Goal: Check status: Check status

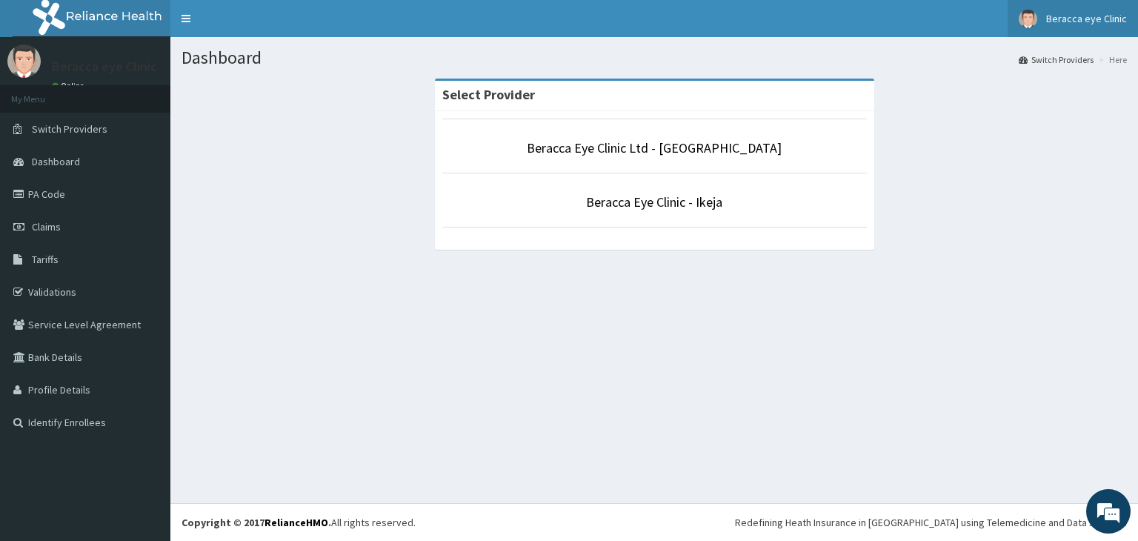
click at [1096, 16] on span "Beracca eye Clinic" at bounding box center [1086, 18] width 81 height 13
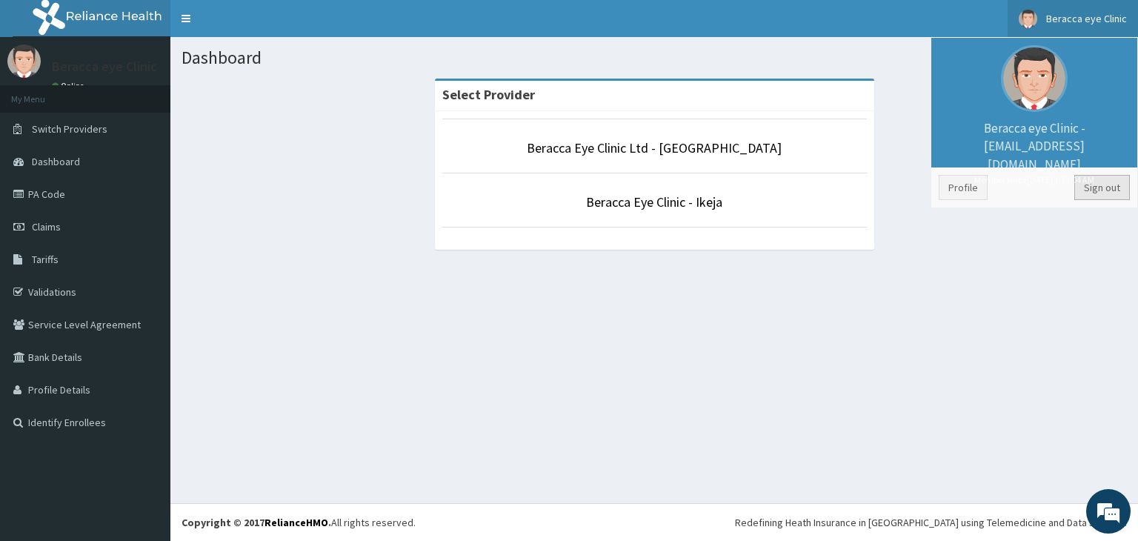
click at [1098, 186] on link "Sign out" at bounding box center [1102, 187] width 56 height 25
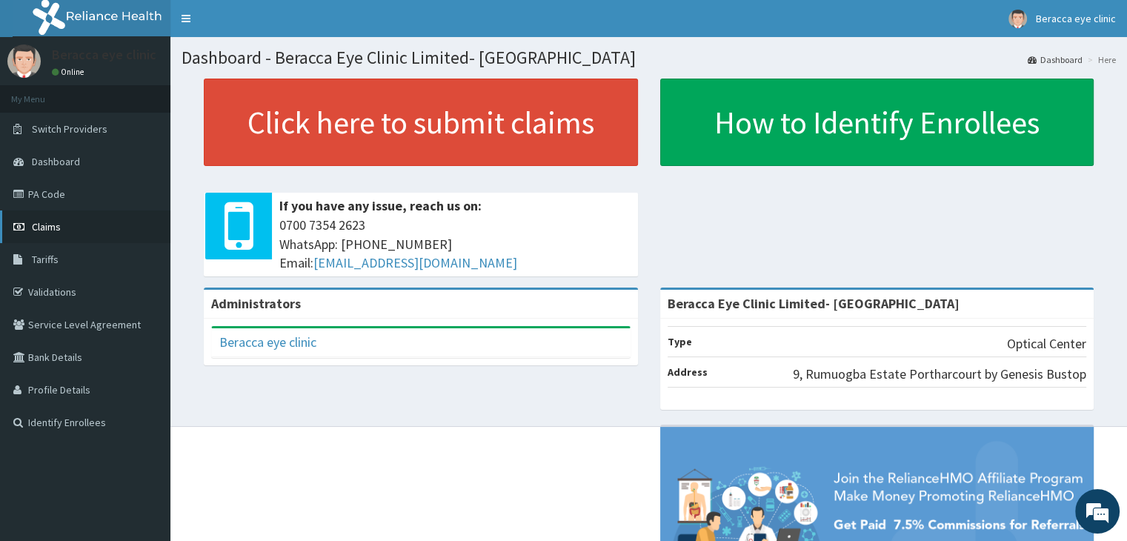
click at [62, 229] on link "Claims" at bounding box center [85, 226] width 170 height 33
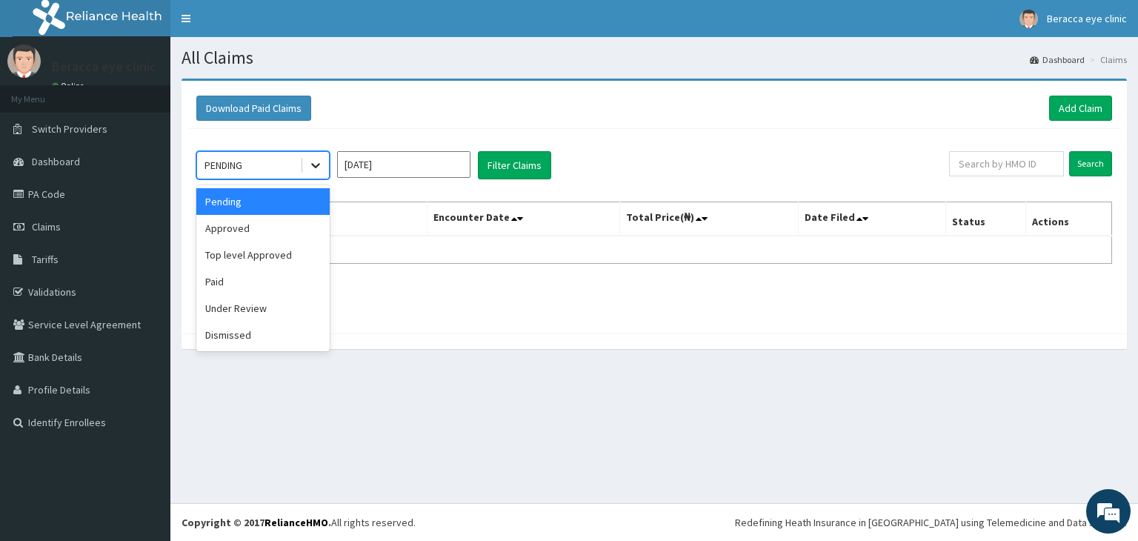
click at [319, 170] on icon at bounding box center [315, 165] width 15 height 15
click at [273, 279] on div "Paid" at bounding box center [262, 281] width 133 height 27
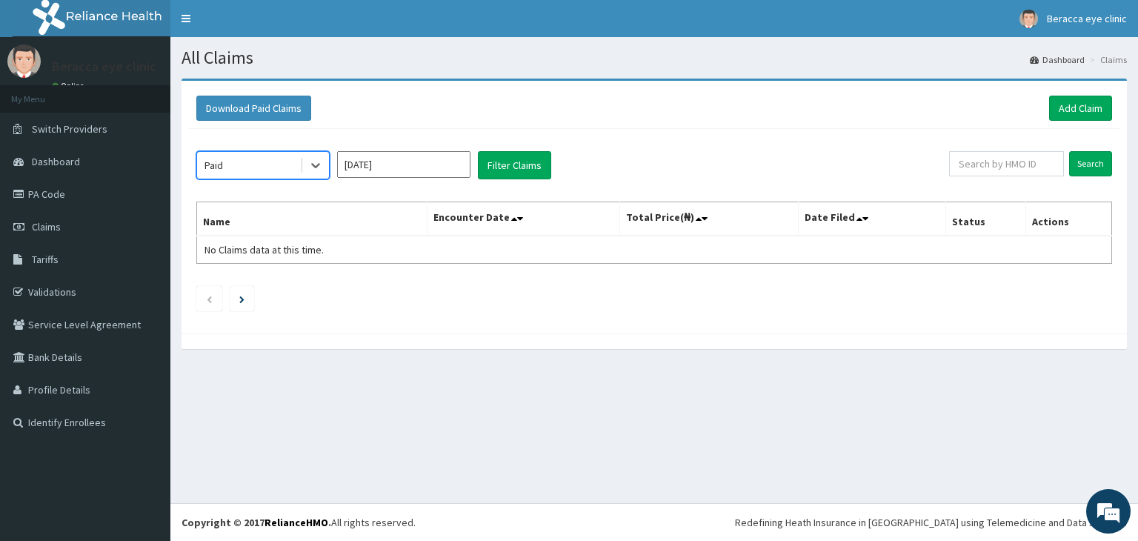
click at [450, 161] on input "Aug 2025" at bounding box center [403, 164] width 133 height 27
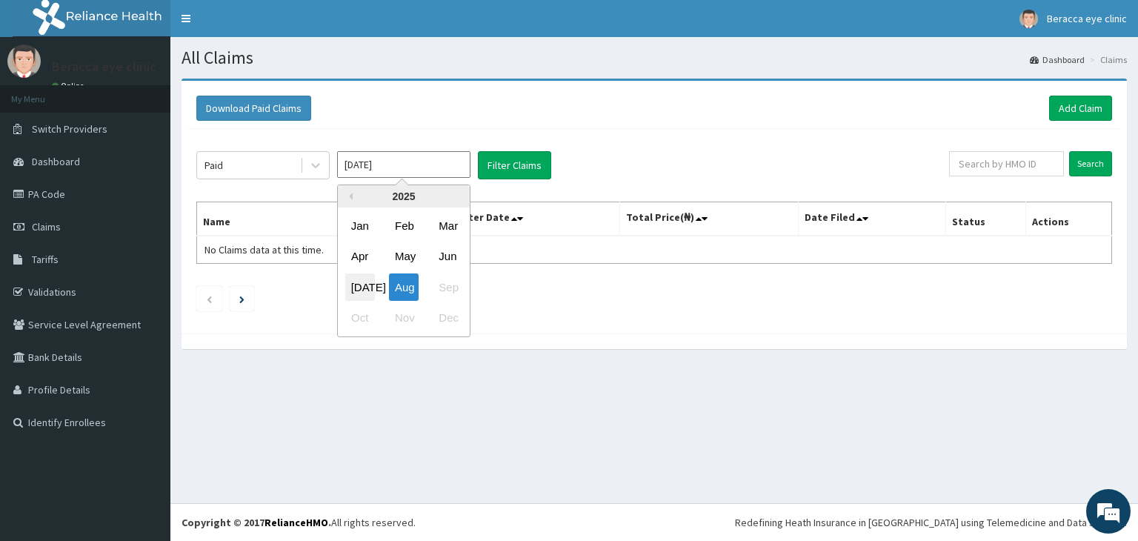
click at [364, 288] on div "Jul" at bounding box center [360, 286] width 30 height 27
type input "Jul 2025"
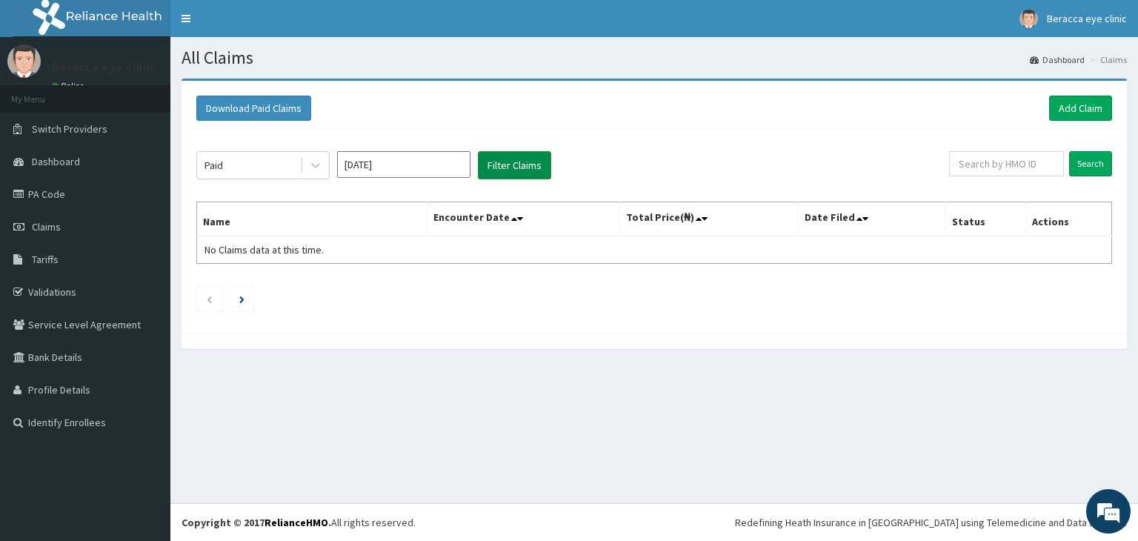
click at [496, 159] on button "Filter Claims" at bounding box center [514, 165] width 73 height 28
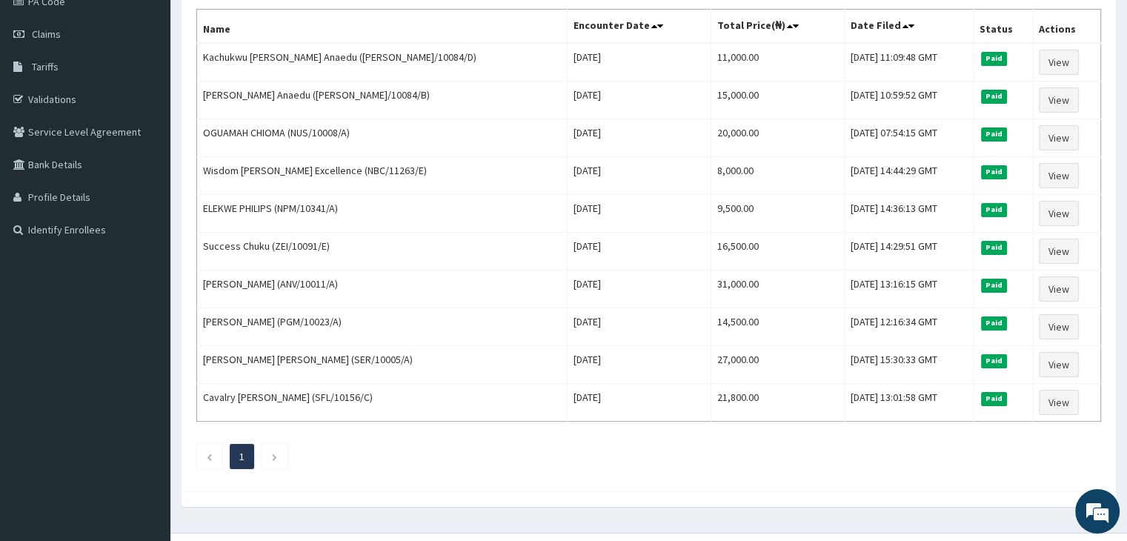
scroll to position [216, 0]
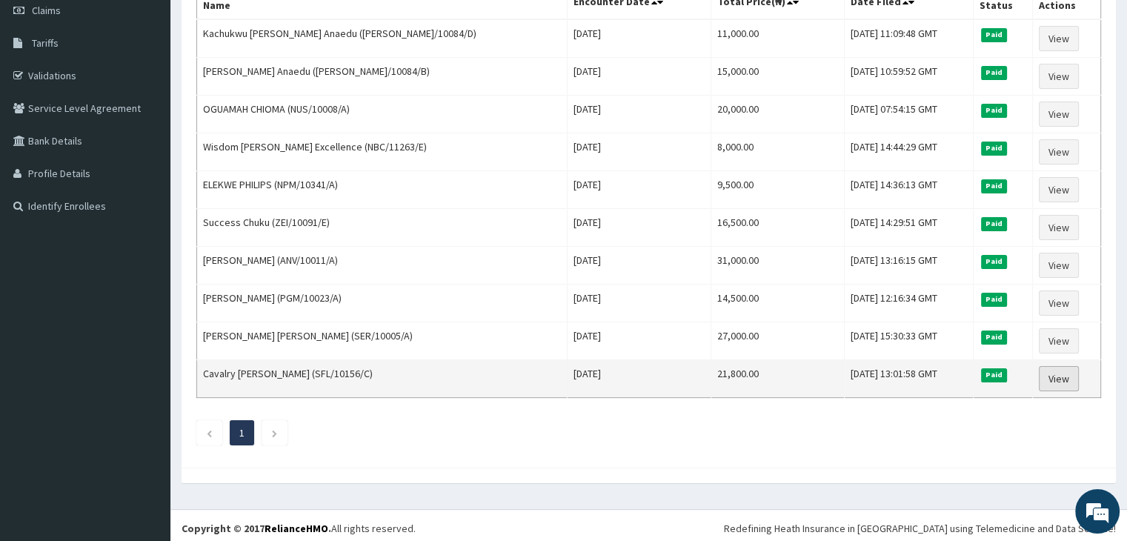
click at [1062, 374] on link "View" at bounding box center [1059, 378] width 40 height 25
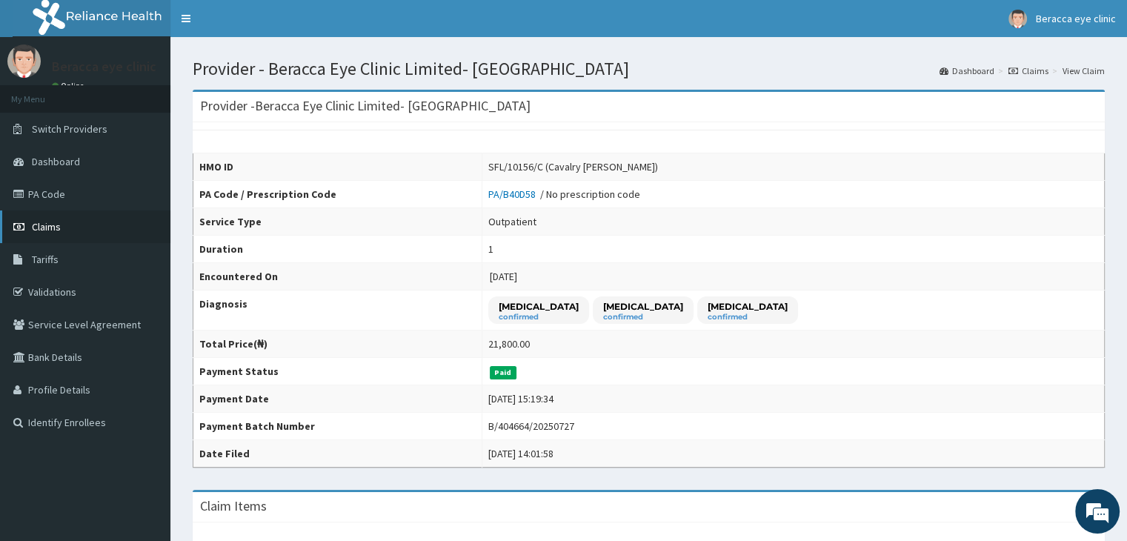
click at [87, 224] on link "Claims" at bounding box center [85, 226] width 170 height 33
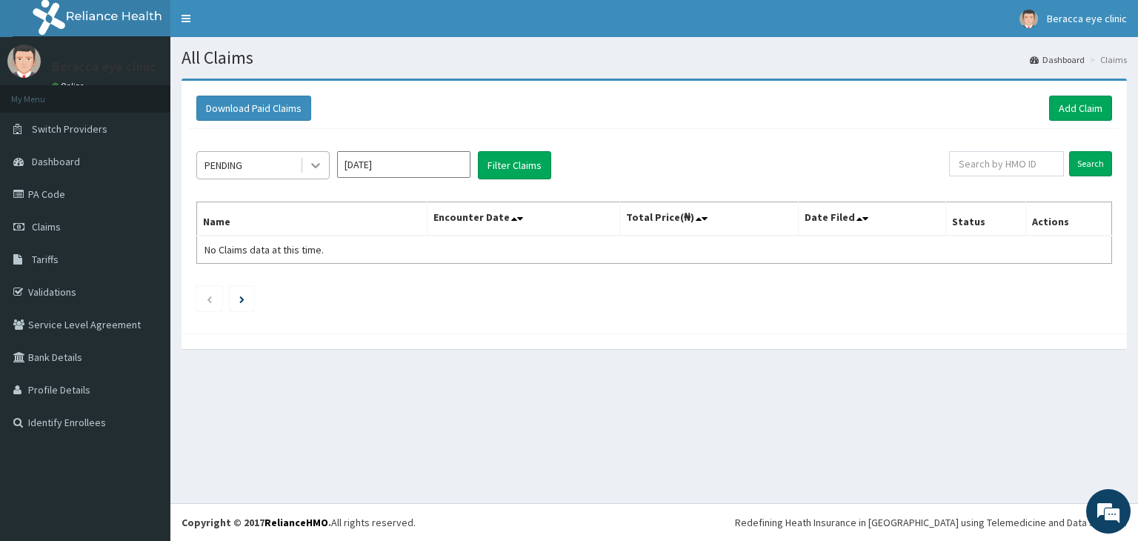
click at [317, 166] on icon at bounding box center [315, 166] width 9 height 5
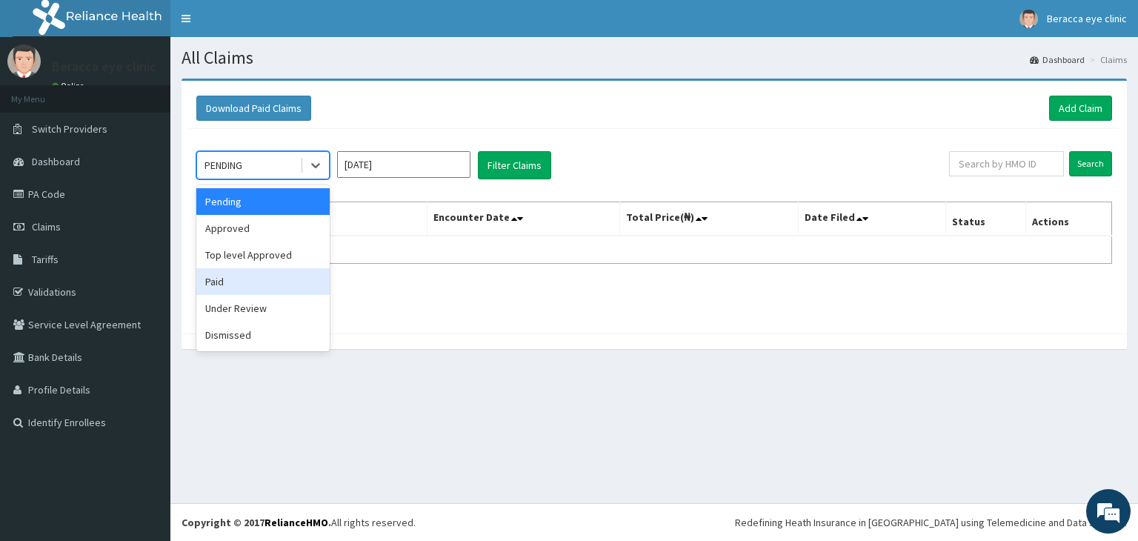
click at [258, 285] on div "Paid" at bounding box center [262, 281] width 133 height 27
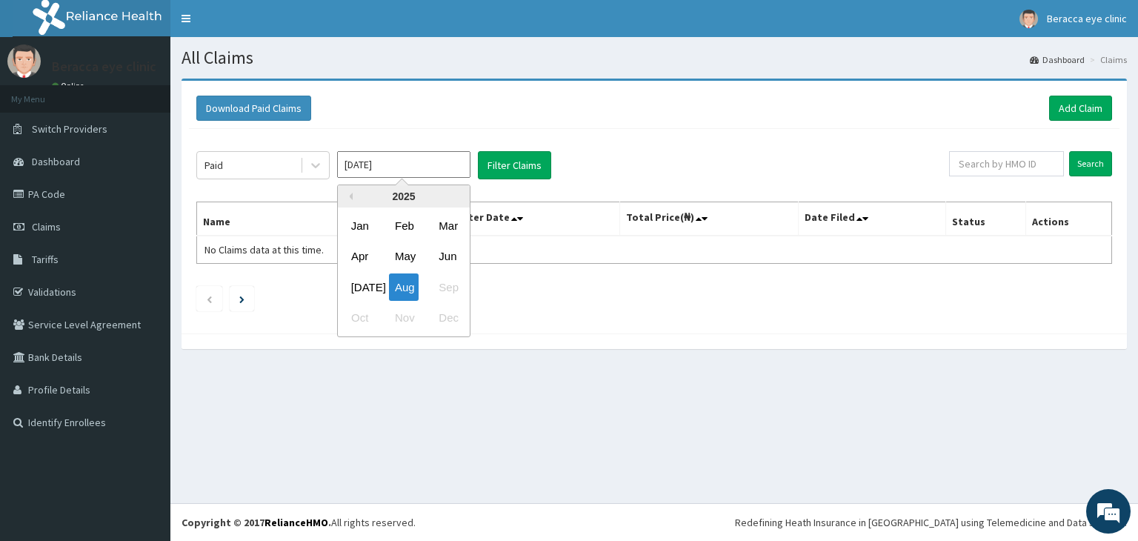
click at [449, 164] on input "[DATE]" at bounding box center [403, 164] width 133 height 27
click at [362, 287] on div "[DATE]" at bounding box center [360, 286] width 30 height 27
type input "Jul 2025"
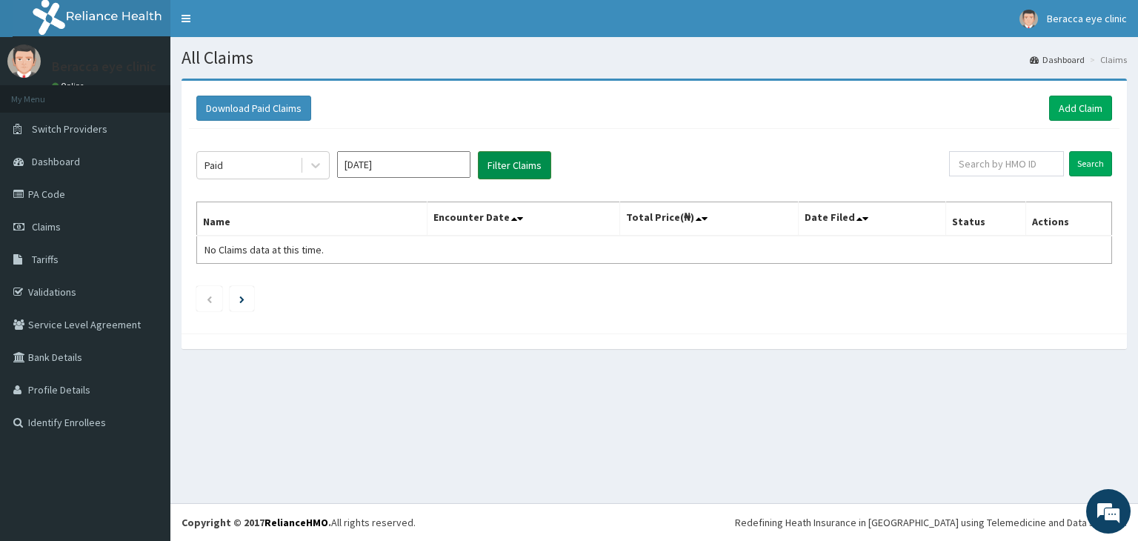
click at [501, 161] on button "Filter Claims" at bounding box center [514, 165] width 73 height 28
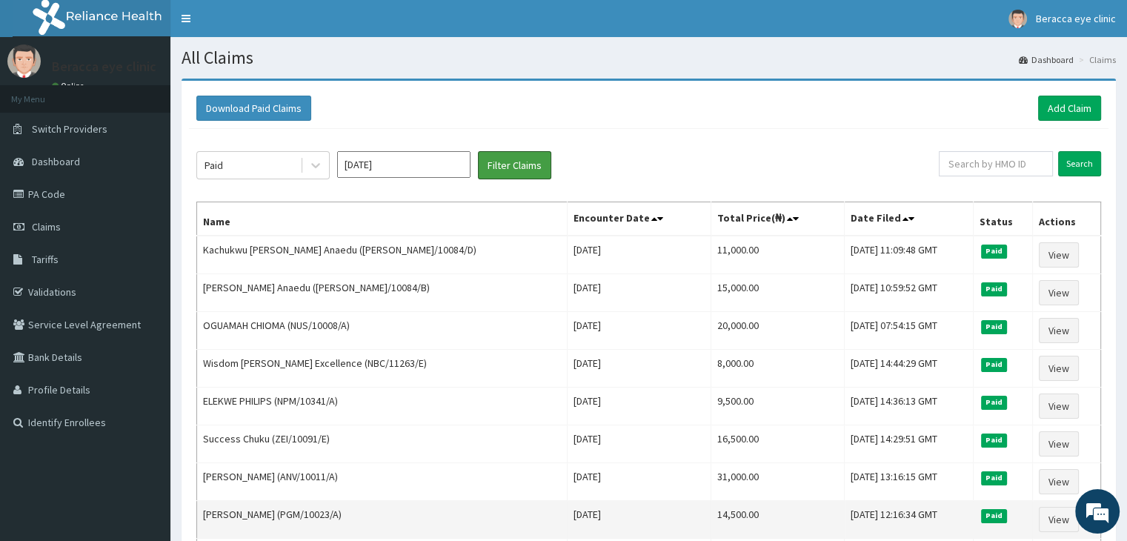
scroll to position [216, 0]
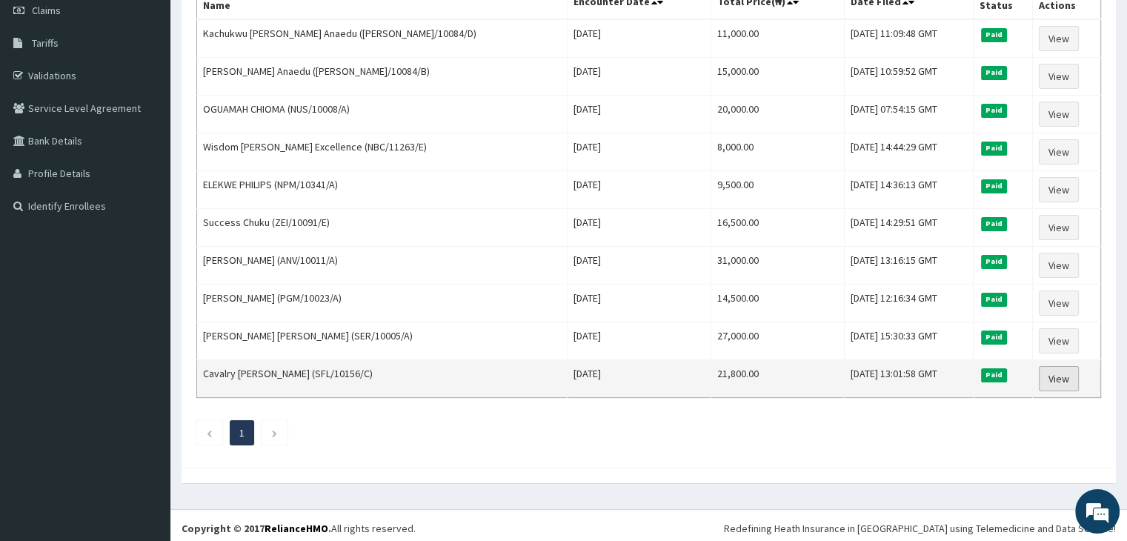
click at [1055, 373] on link "View" at bounding box center [1059, 378] width 40 height 25
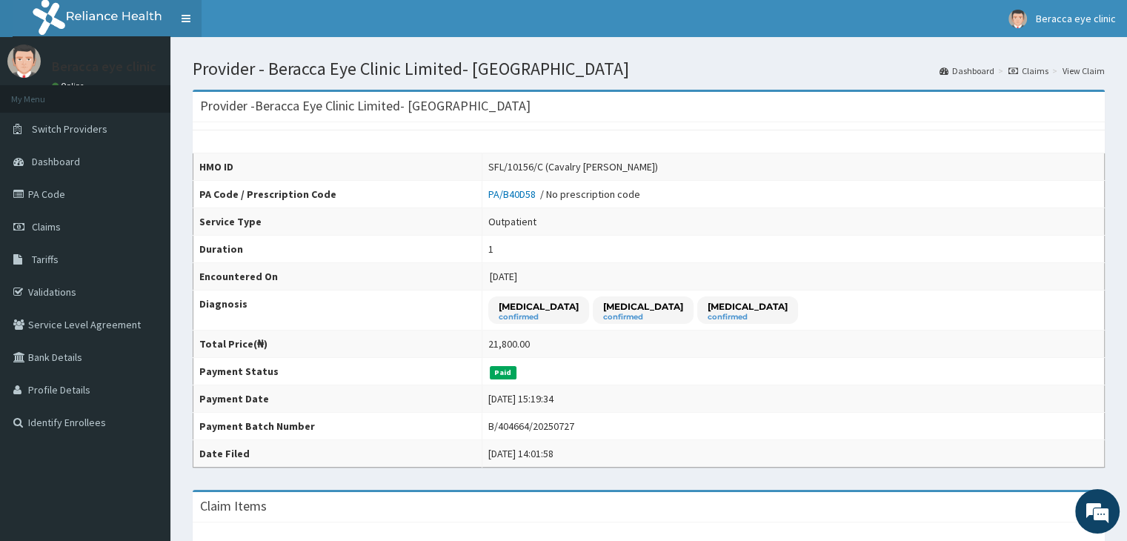
click at [184, 18] on link "Toggle navigation" at bounding box center [185, 18] width 31 height 37
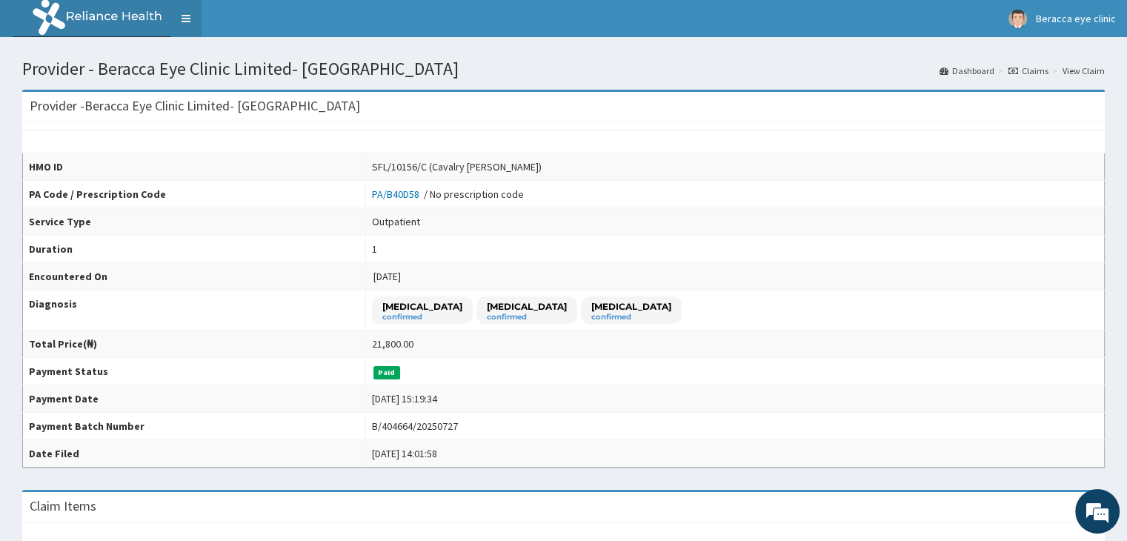
click at [184, 18] on link "Toggle navigation" at bounding box center [185, 18] width 31 height 37
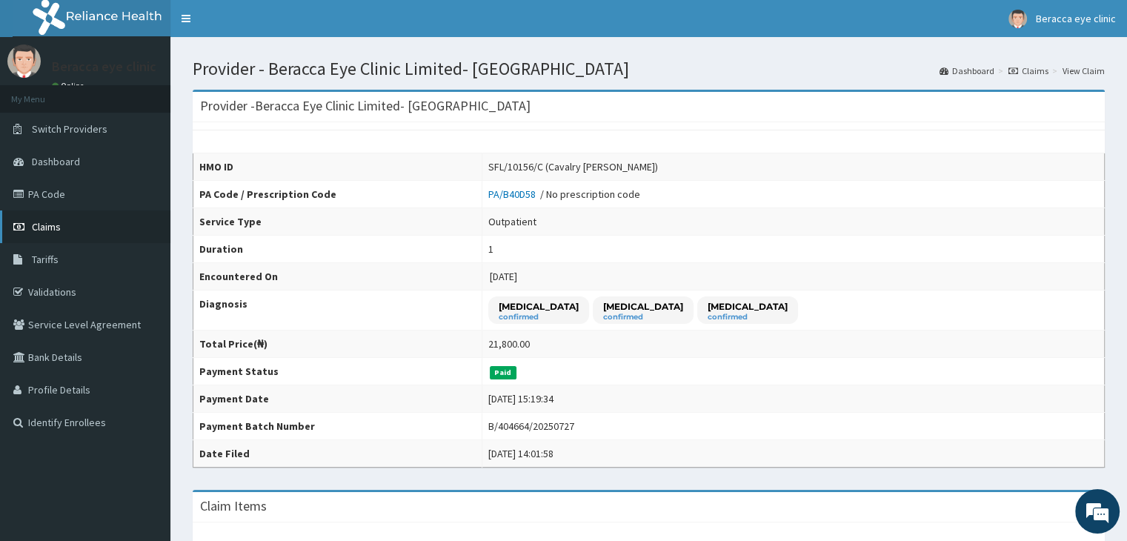
click at [73, 219] on link "Claims" at bounding box center [85, 226] width 170 height 33
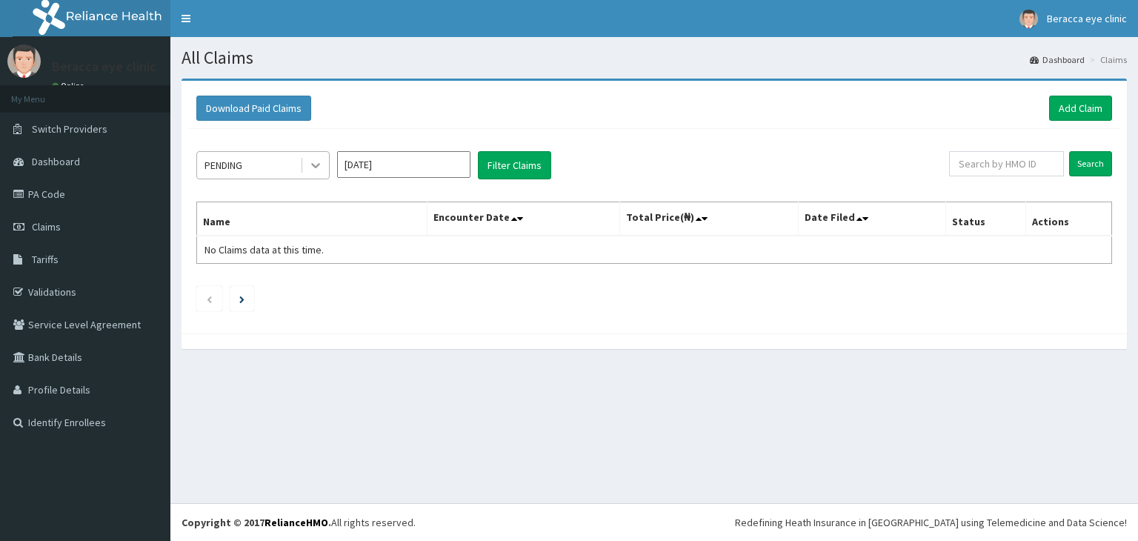
click at [314, 167] on icon at bounding box center [315, 165] width 15 height 15
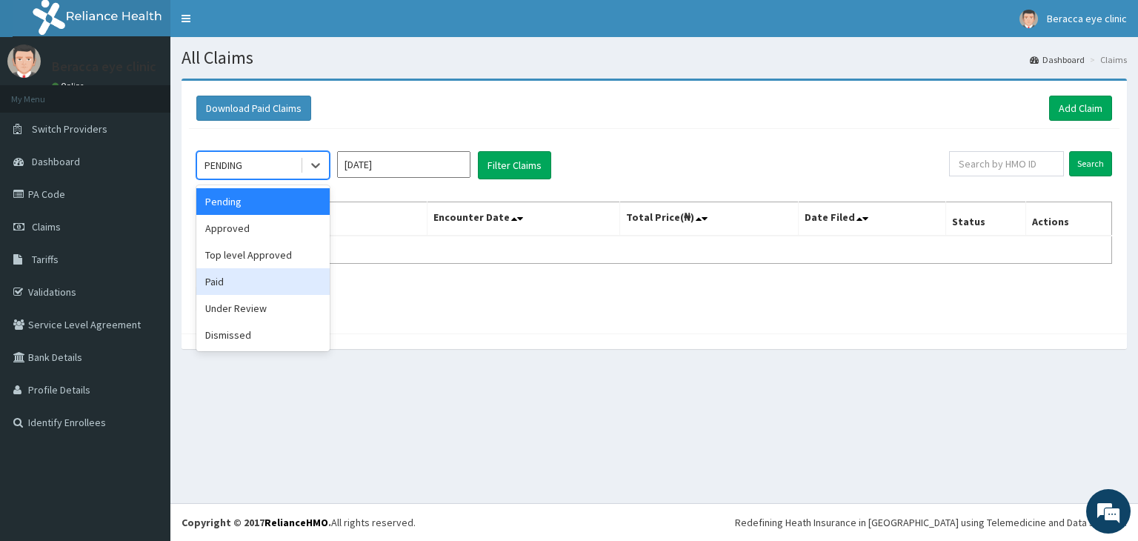
click at [268, 278] on div "Paid" at bounding box center [262, 281] width 133 height 27
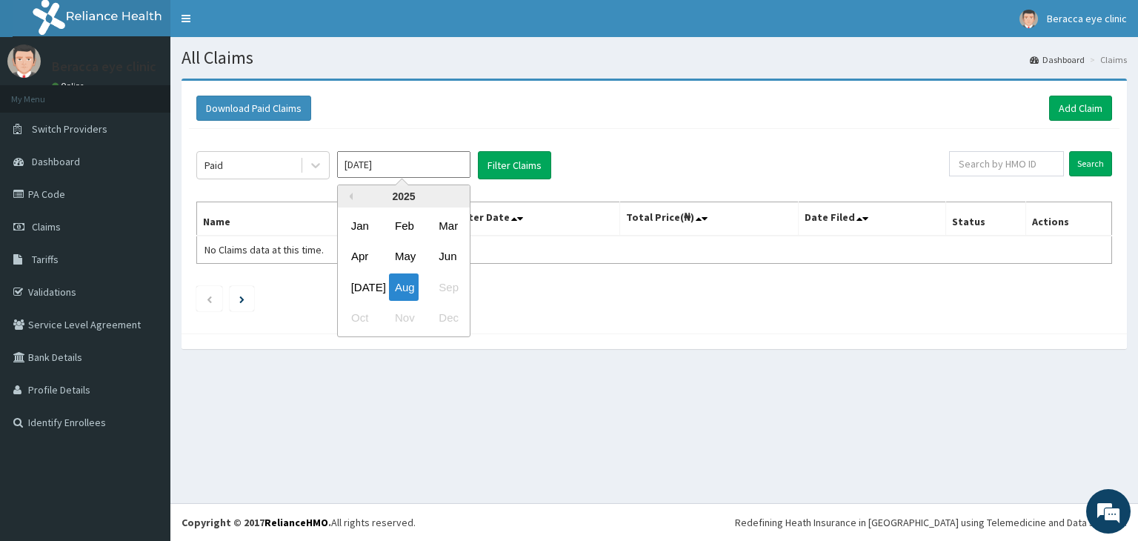
click at [424, 159] on input "[DATE]" at bounding box center [403, 164] width 133 height 27
click at [356, 285] on div "[DATE]" at bounding box center [360, 286] width 30 height 27
type input "Jul 2025"
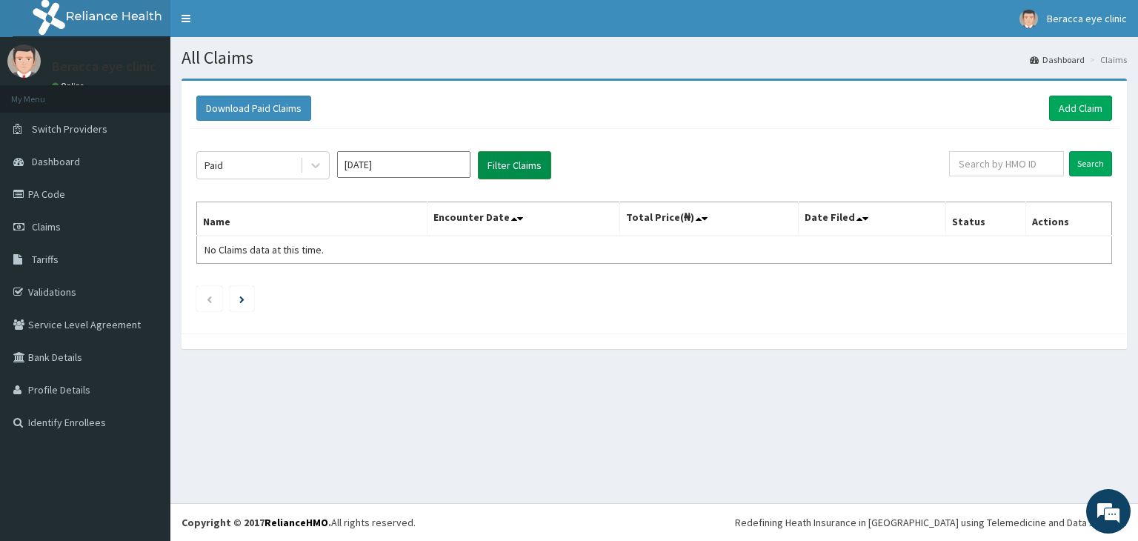
click at [519, 168] on button "Filter Claims" at bounding box center [514, 165] width 73 height 28
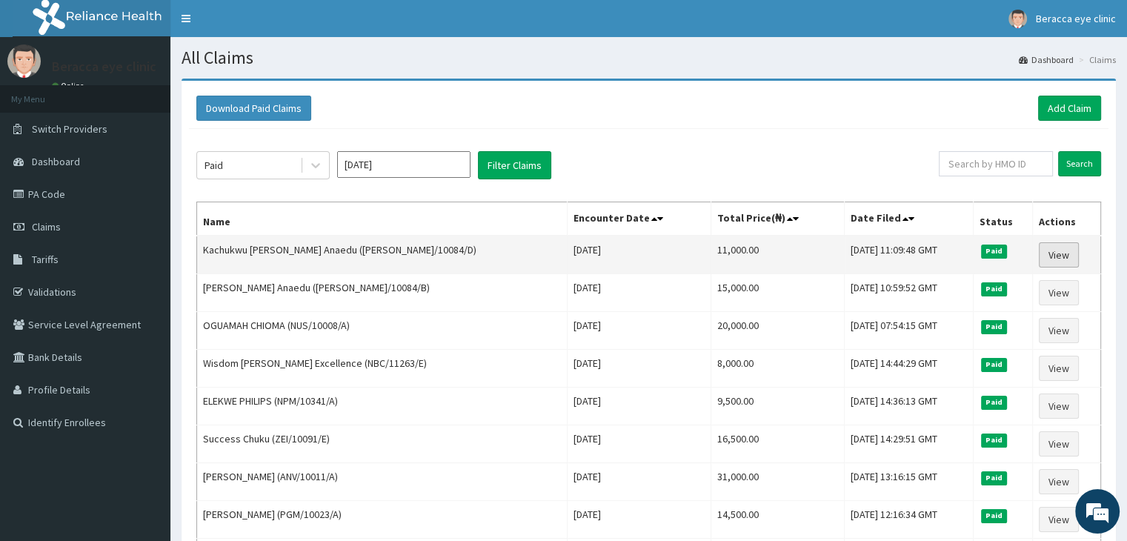
click at [1067, 253] on link "View" at bounding box center [1059, 254] width 40 height 25
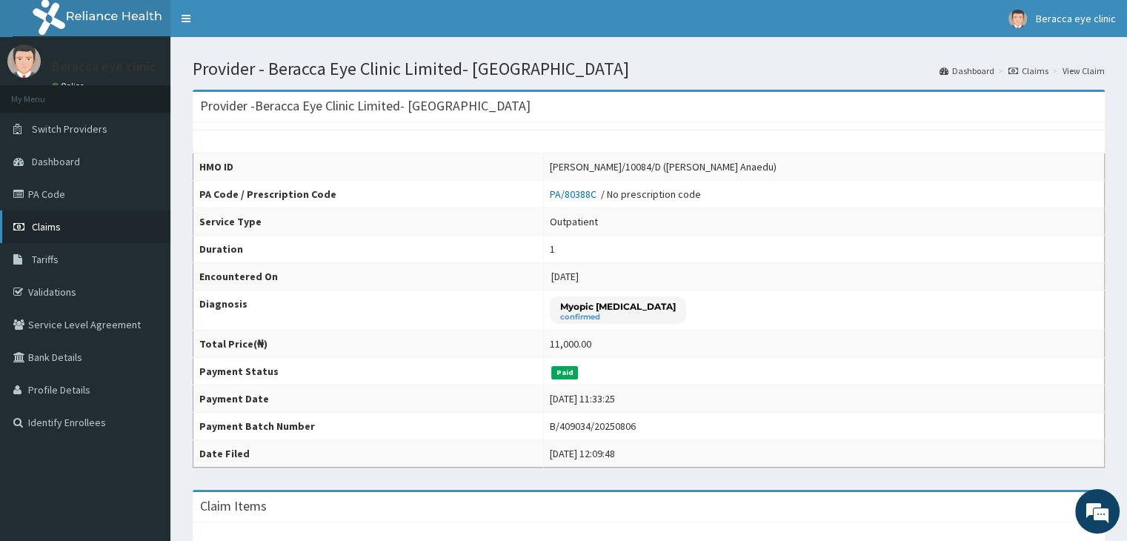
click at [86, 219] on link "Claims" at bounding box center [85, 226] width 170 height 33
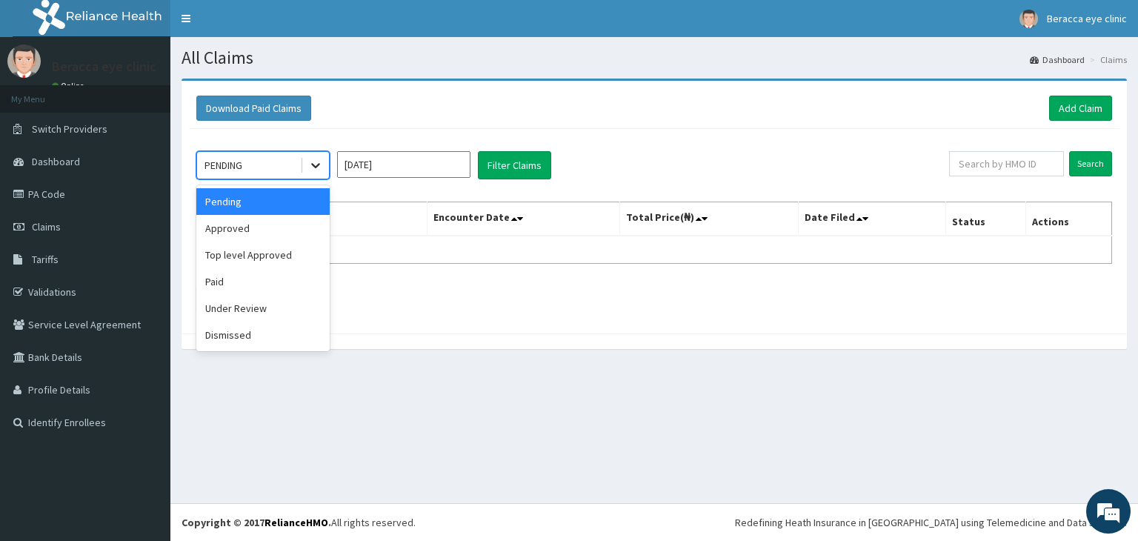
click at [316, 161] on icon at bounding box center [315, 165] width 15 height 15
click at [268, 285] on div "Paid" at bounding box center [262, 281] width 133 height 27
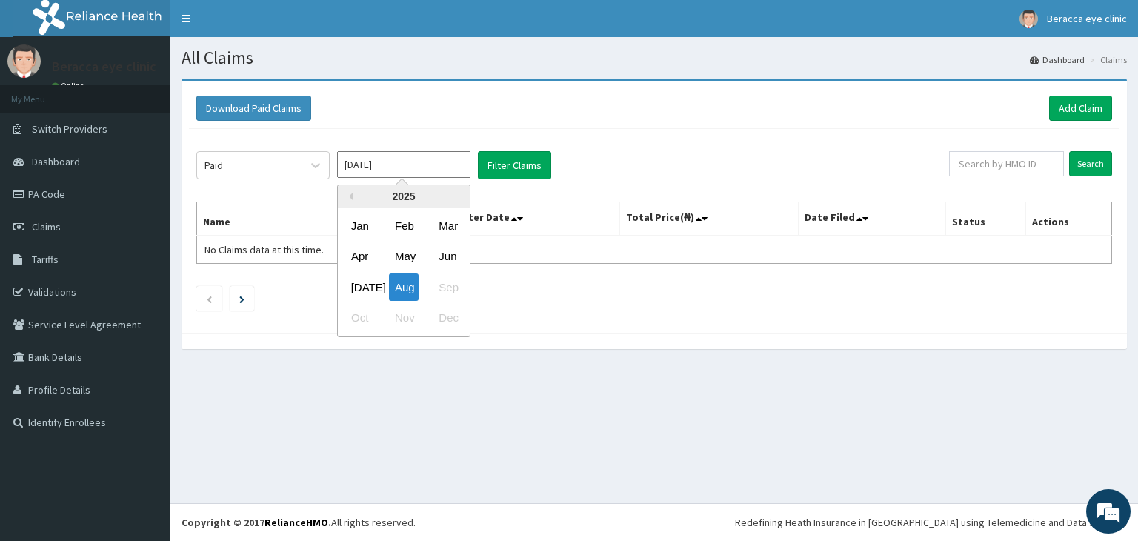
click at [423, 172] on input "Aug 2025" at bounding box center [403, 164] width 133 height 27
click at [449, 256] on div "Jun" at bounding box center [448, 256] width 30 height 27
type input "Jun 2025"
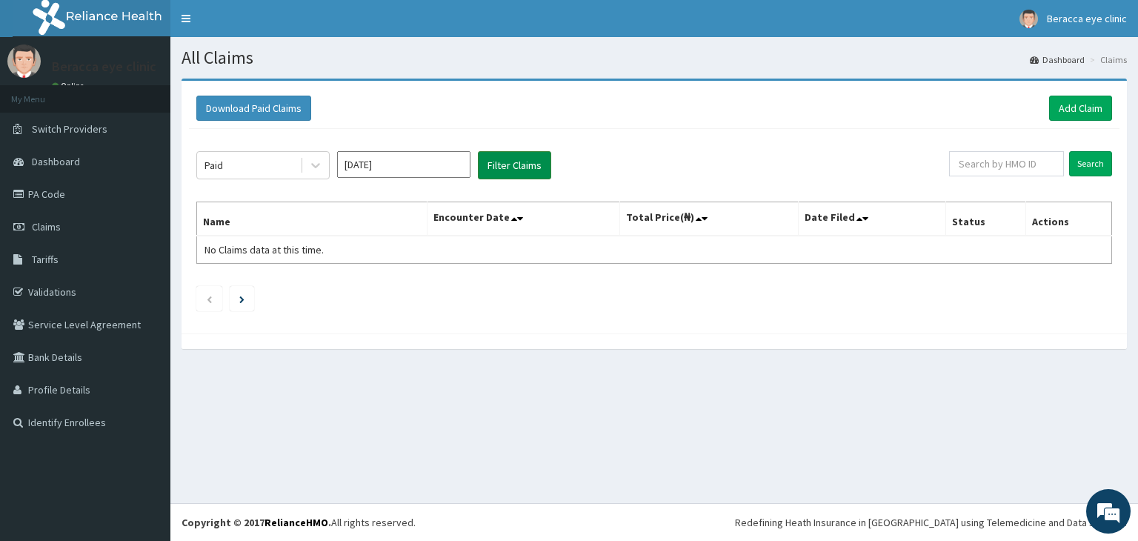
click at [519, 166] on button "Filter Claims" at bounding box center [514, 165] width 73 height 28
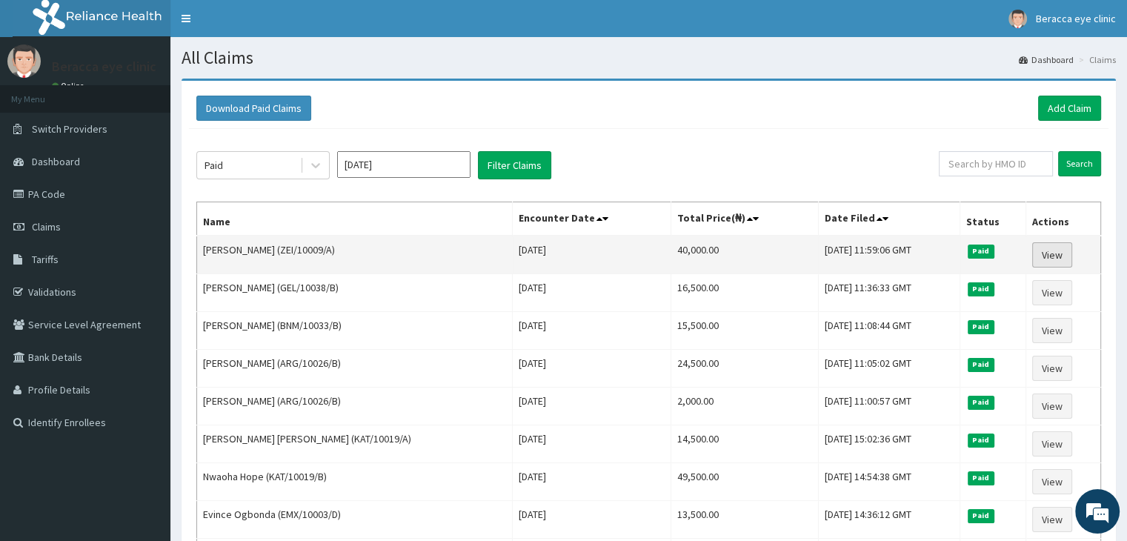
click at [1056, 259] on link "View" at bounding box center [1052, 254] width 40 height 25
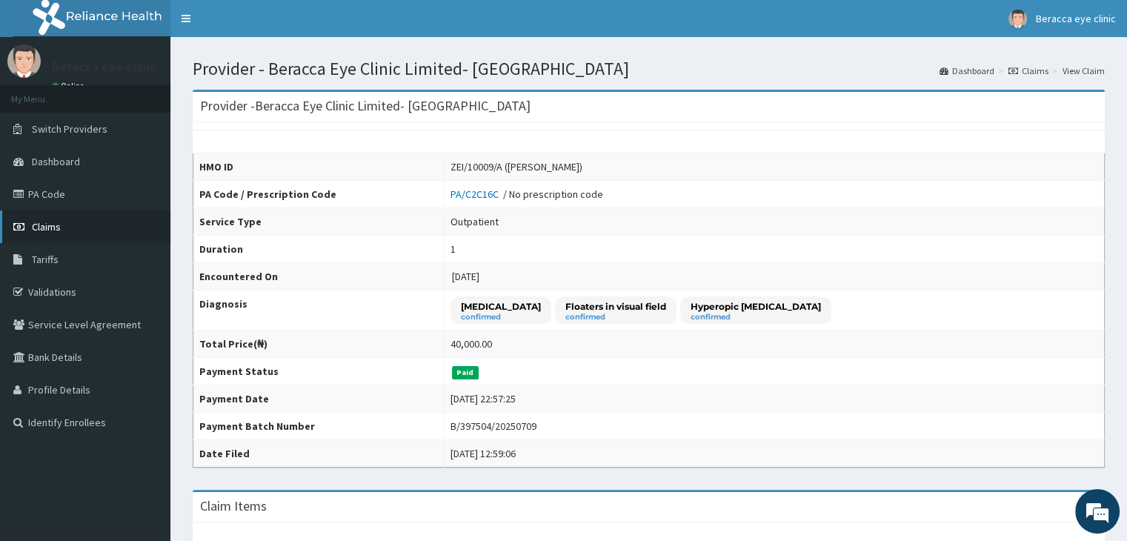
click at [56, 226] on span "Claims" at bounding box center [46, 226] width 29 height 13
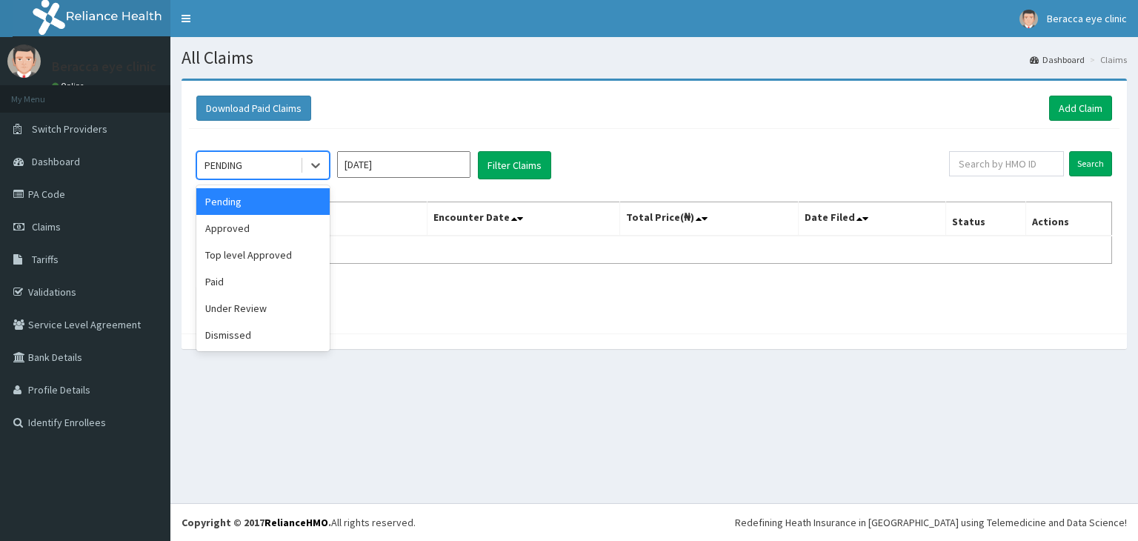
drag, startPoint x: 0, startPoint y: 0, endPoint x: 305, endPoint y: 196, distance: 362.9
click at [312, 167] on icon at bounding box center [315, 165] width 15 height 15
click at [275, 276] on div "Paid" at bounding box center [262, 281] width 133 height 27
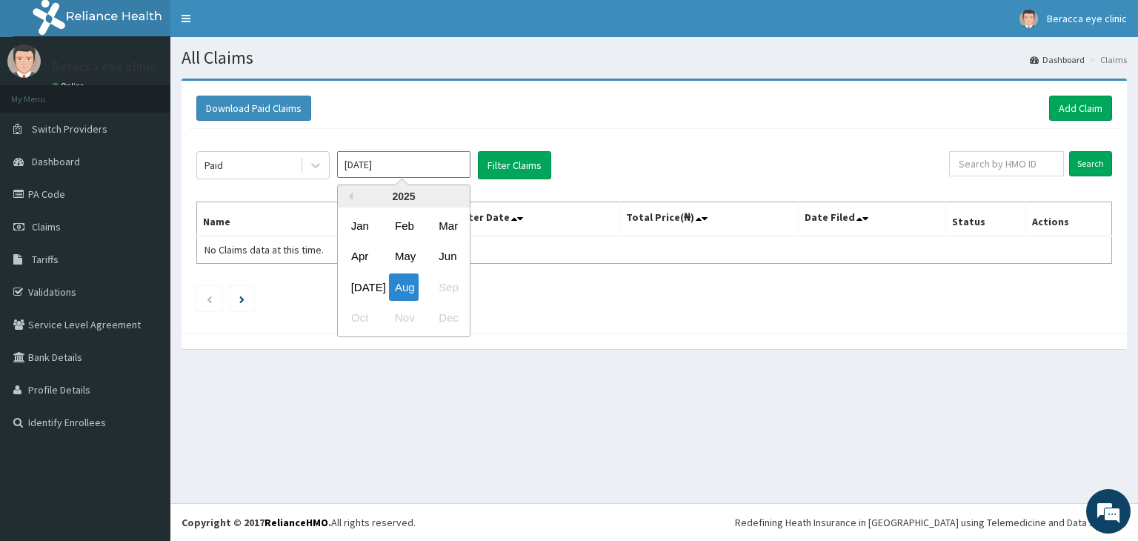
click at [422, 162] on input "[DATE]" at bounding box center [403, 164] width 133 height 27
drag, startPoint x: 447, startPoint y: 261, endPoint x: 490, endPoint y: 219, distance: 60.8
click at [451, 261] on div "Jun" at bounding box center [448, 256] width 30 height 27
type input "[DATE]"
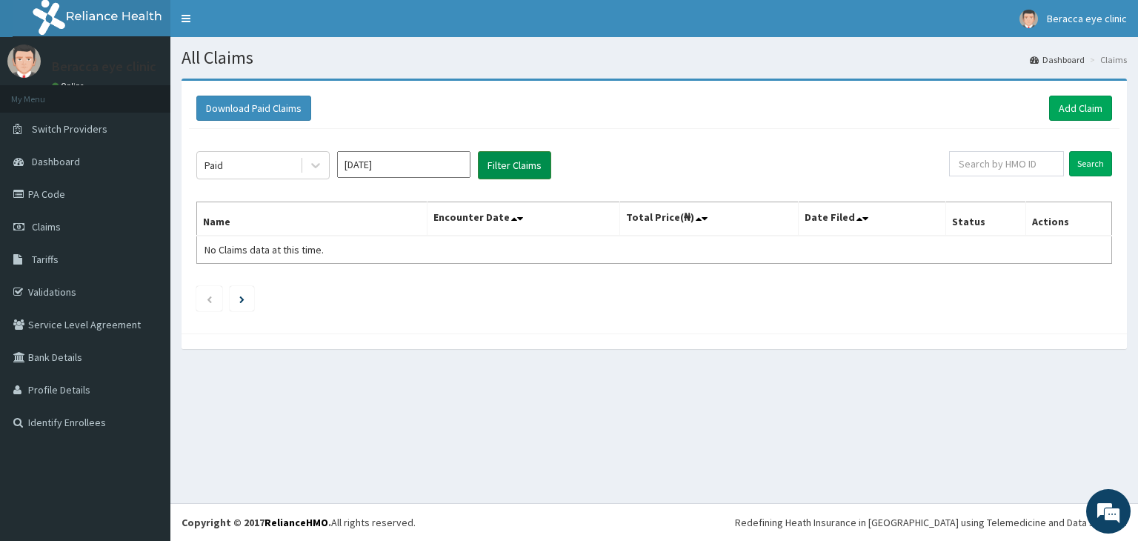
click at [527, 170] on button "Filter Claims" at bounding box center [514, 165] width 73 height 28
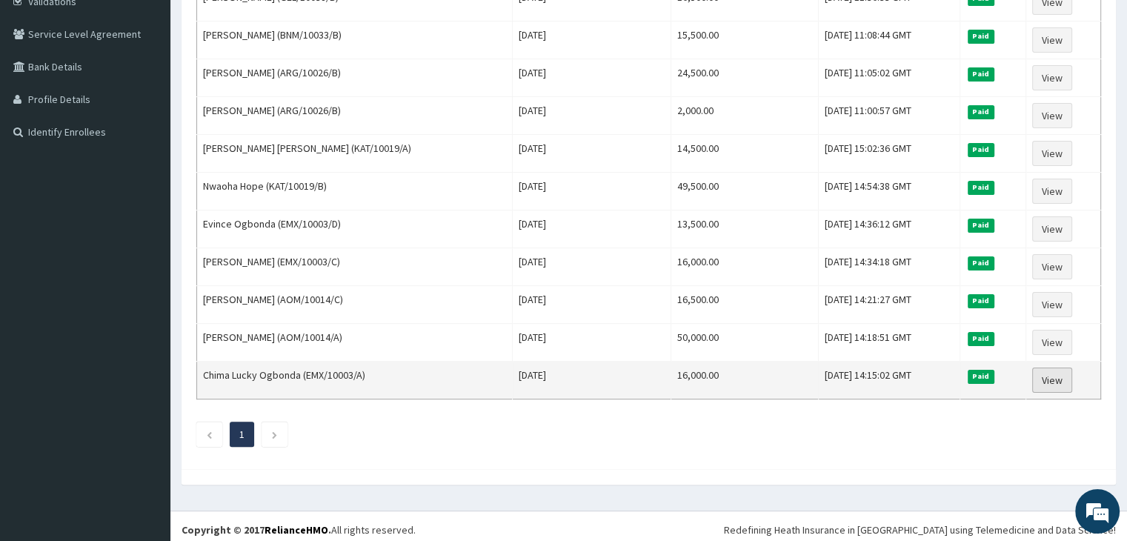
click at [1048, 373] on link "View" at bounding box center [1052, 379] width 40 height 25
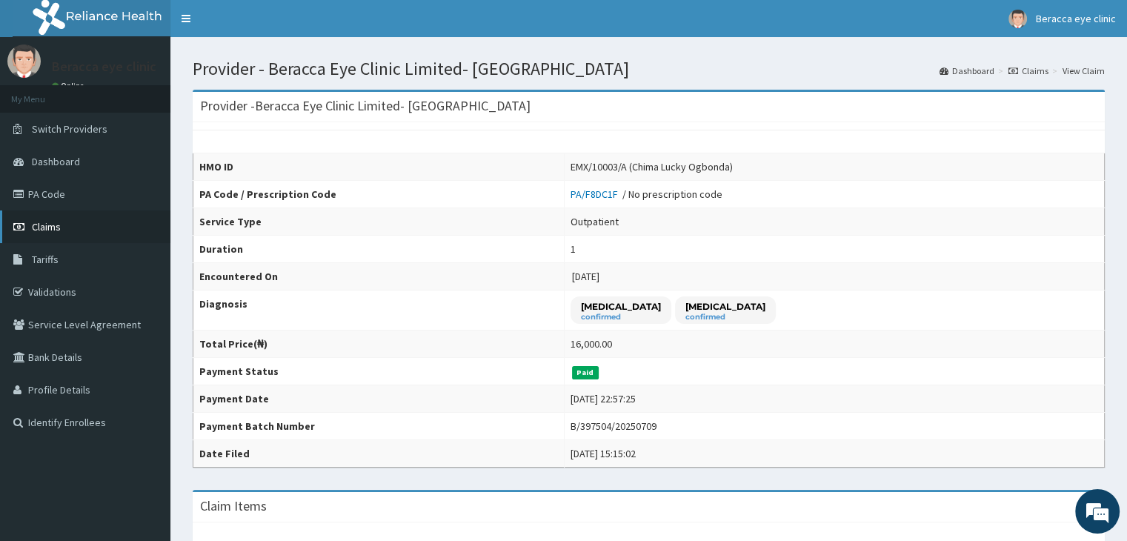
click at [44, 224] on span "Claims" at bounding box center [46, 226] width 29 height 13
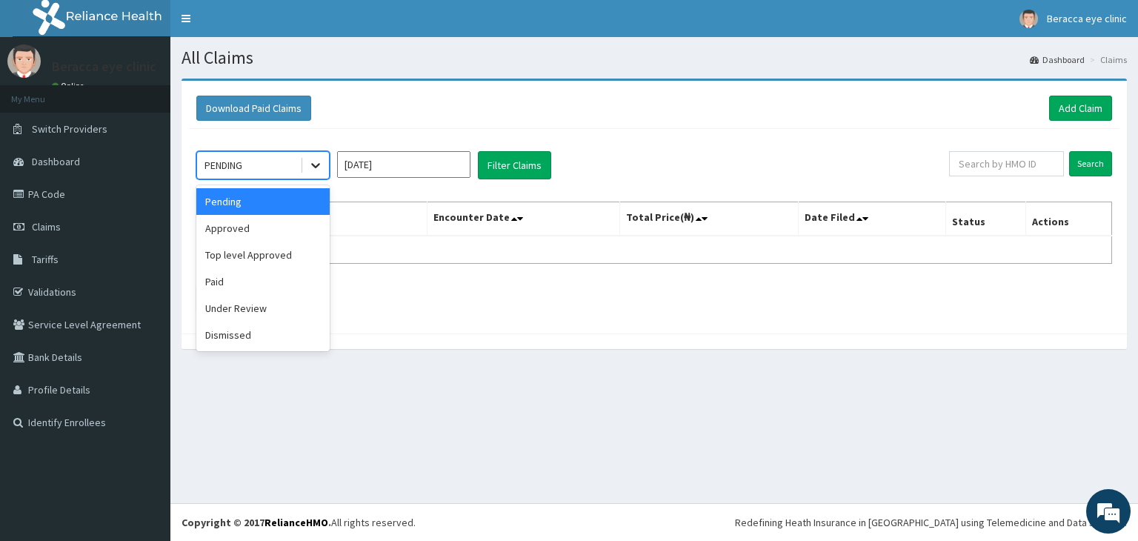
click at [319, 169] on icon at bounding box center [315, 165] width 15 height 15
click at [241, 281] on div "Paid" at bounding box center [262, 281] width 133 height 27
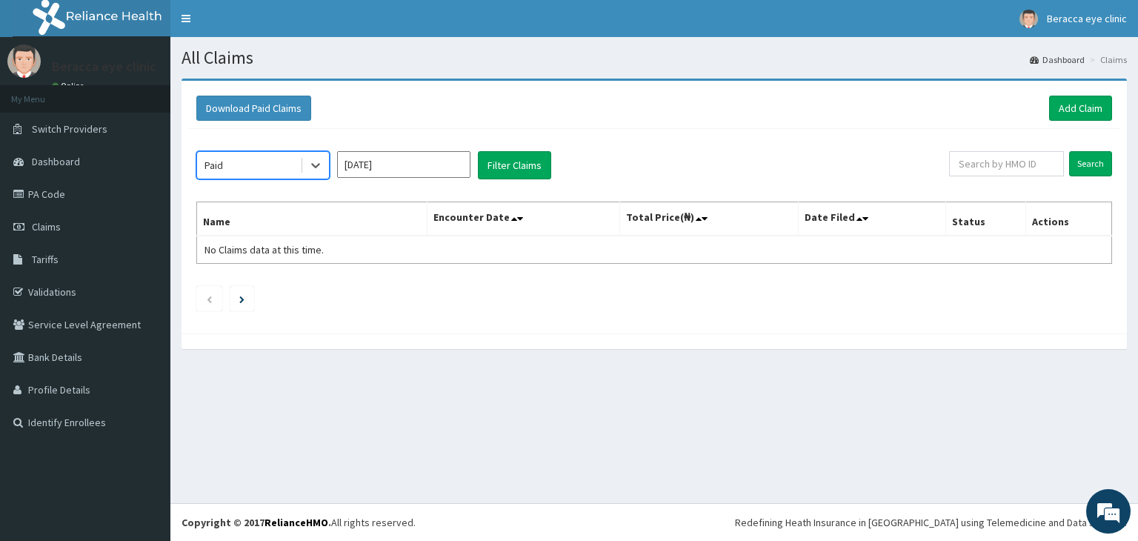
click at [418, 159] on input "[DATE]" at bounding box center [403, 164] width 133 height 27
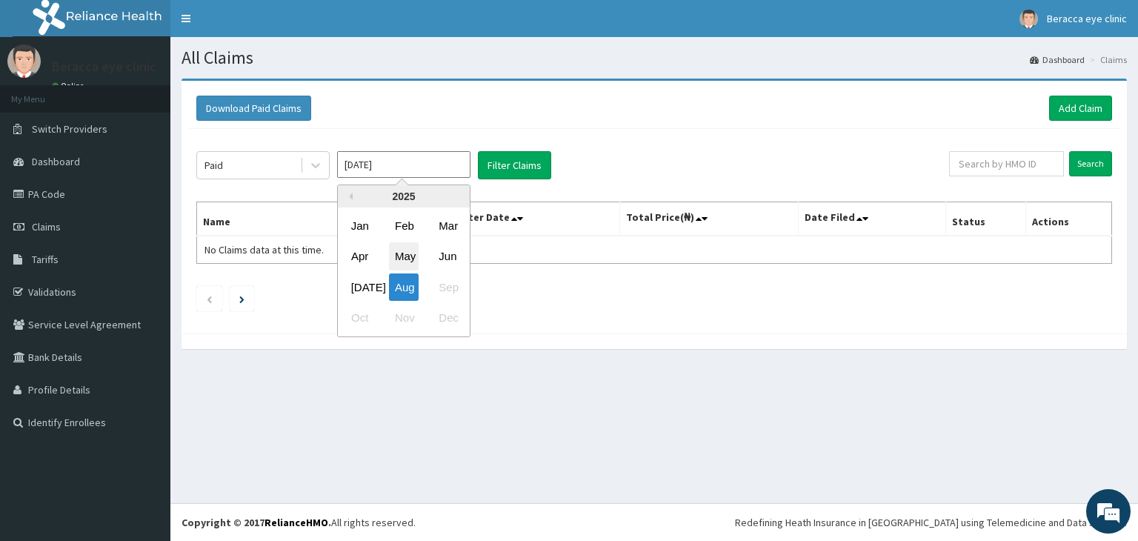
click at [407, 256] on div "May" at bounding box center [404, 256] width 30 height 27
type input "May 2025"
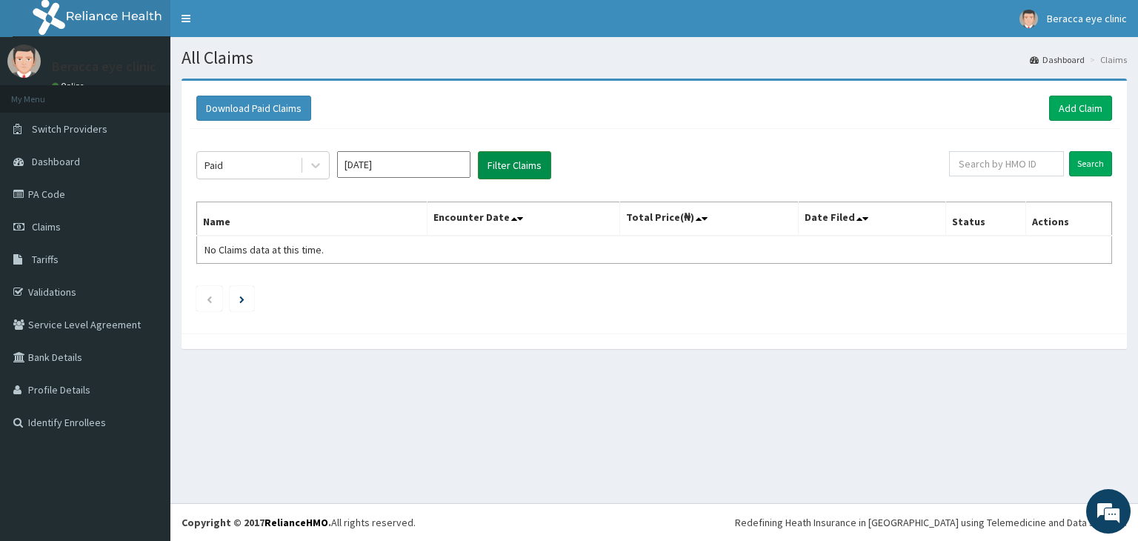
click at [524, 164] on button "Filter Claims" at bounding box center [514, 165] width 73 height 28
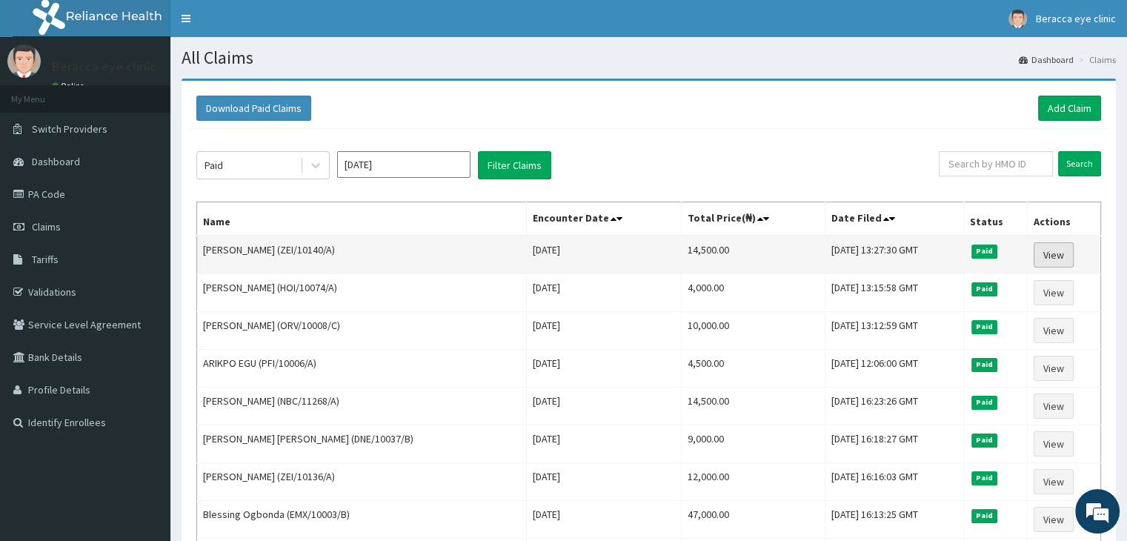
click at [1067, 250] on link "View" at bounding box center [1053, 254] width 40 height 25
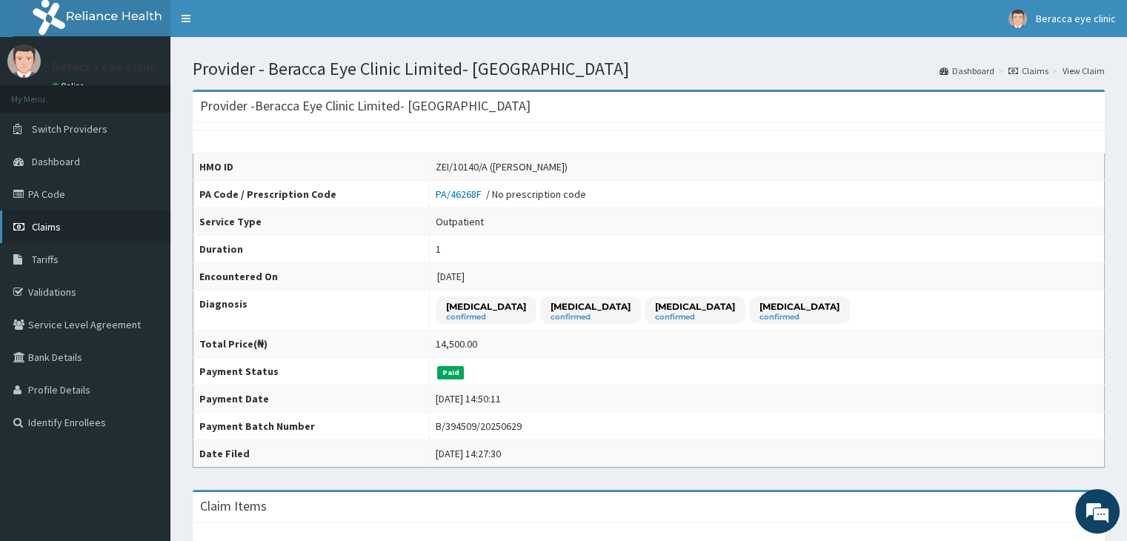
click at [77, 228] on link "Claims" at bounding box center [85, 226] width 170 height 33
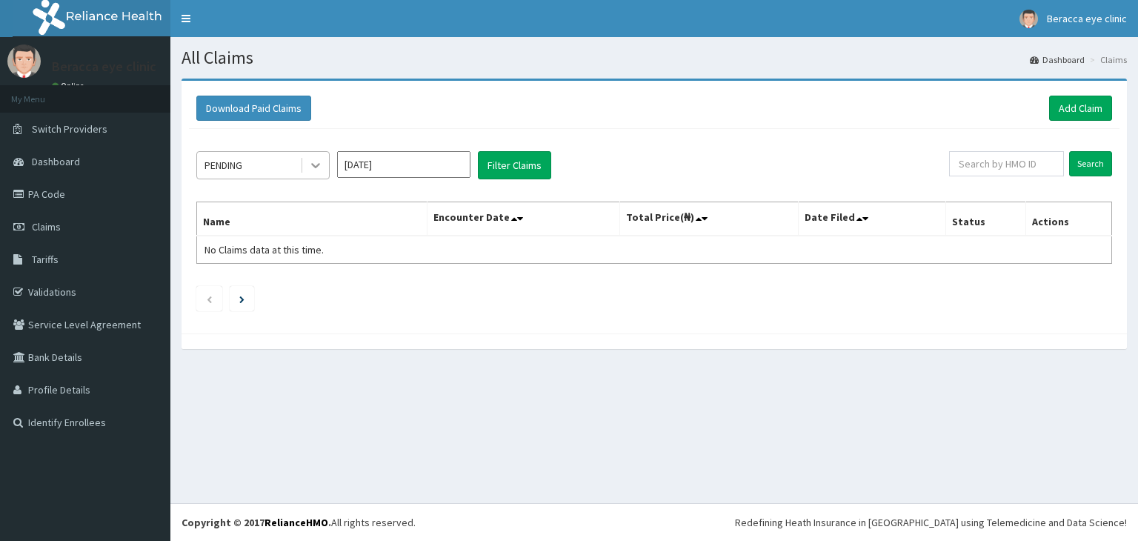
drag, startPoint x: 0, startPoint y: 0, endPoint x: 316, endPoint y: 170, distance: 358.3
click at [316, 170] on icon at bounding box center [315, 165] width 15 height 15
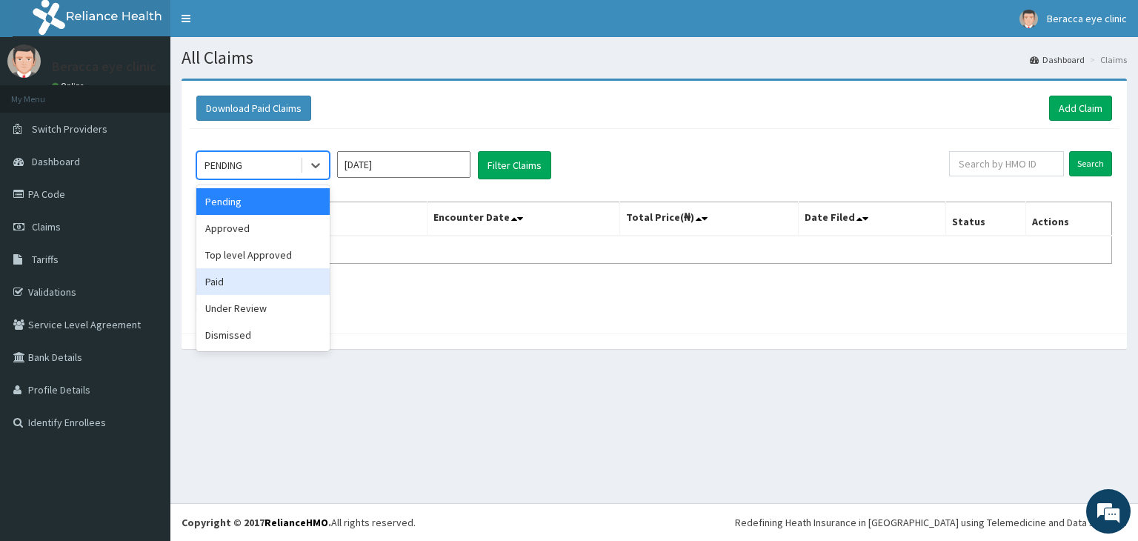
click at [281, 281] on div "Paid" at bounding box center [262, 281] width 133 height 27
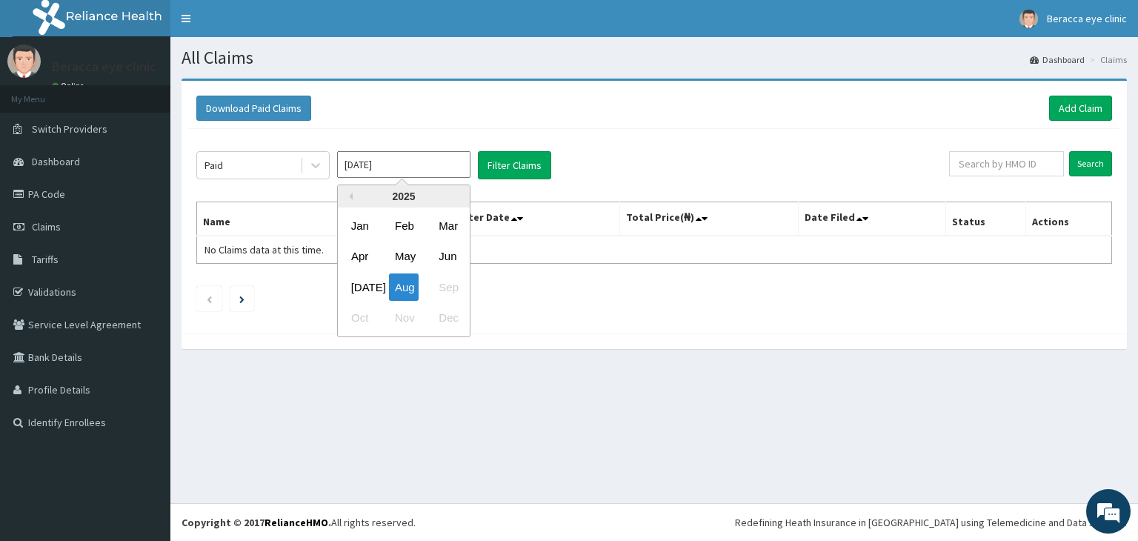
click at [422, 171] on input "[DATE]" at bounding box center [403, 164] width 133 height 27
click at [448, 256] on div "Jun" at bounding box center [448, 256] width 30 height 27
type input "[DATE]"
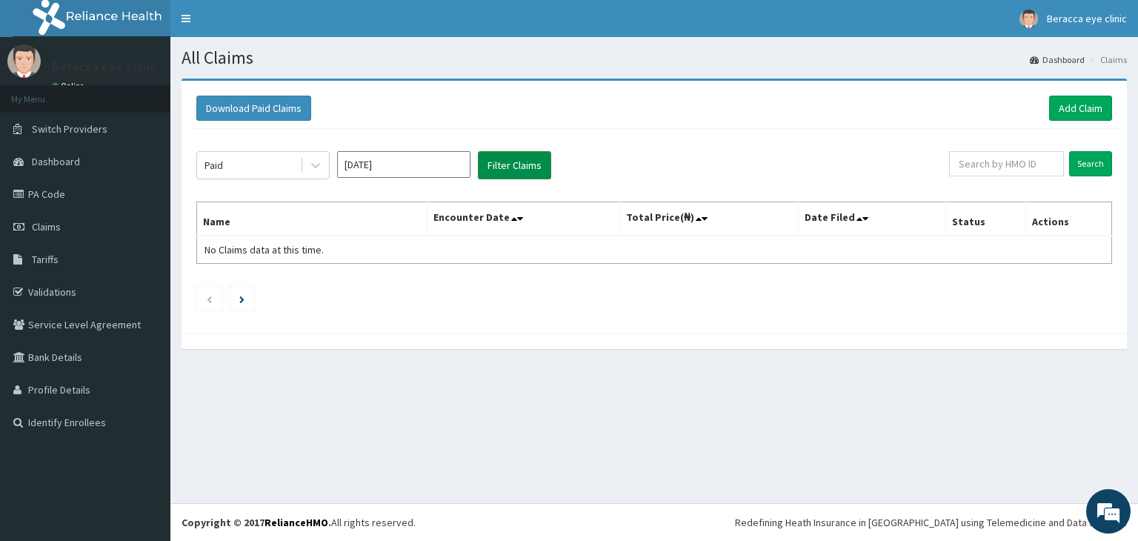
click at [513, 159] on button "Filter Claims" at bounding box center [514, 165] width 73 height 28
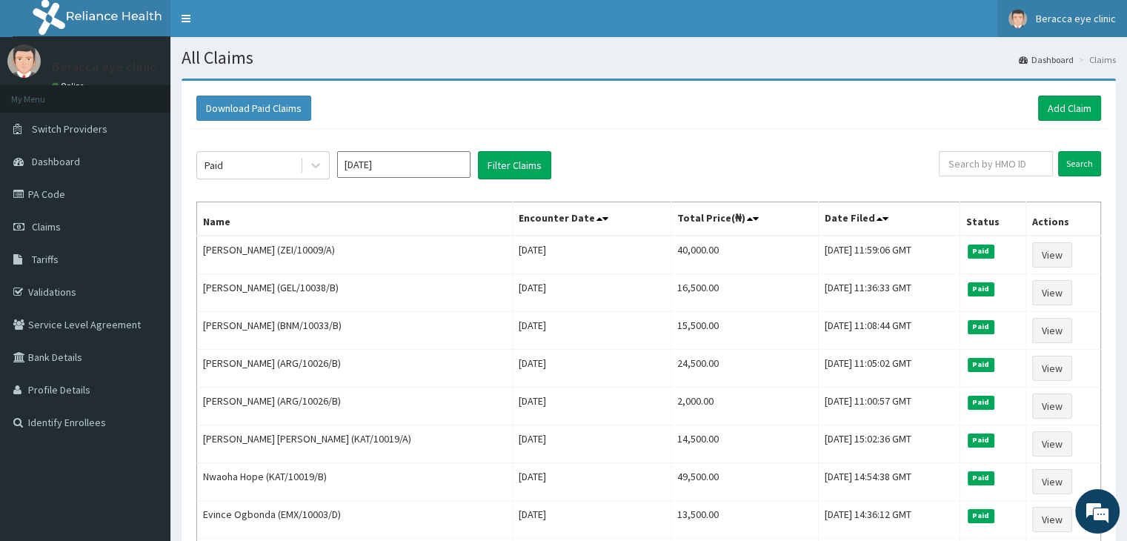
click at [1097, 16] on span "Beracca eye clinic" at bounding box center [1076, 18] width 80 height 13
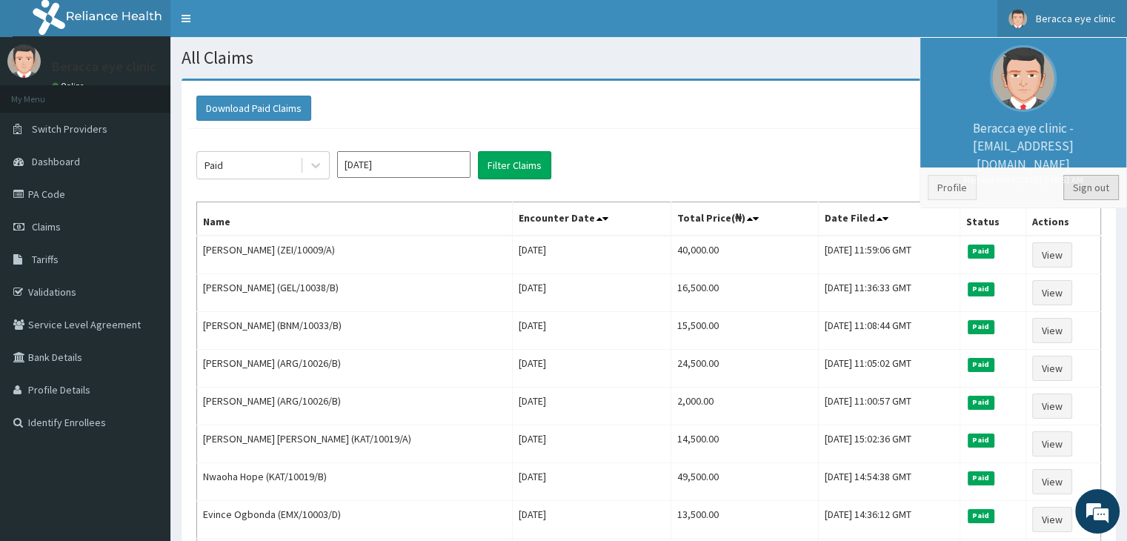
click at [1084, 192] on link "Sign out" at bounding box center [1091, 187] width 56 height 25
